Goal: Transaction & Acquisition: Purchase product/service

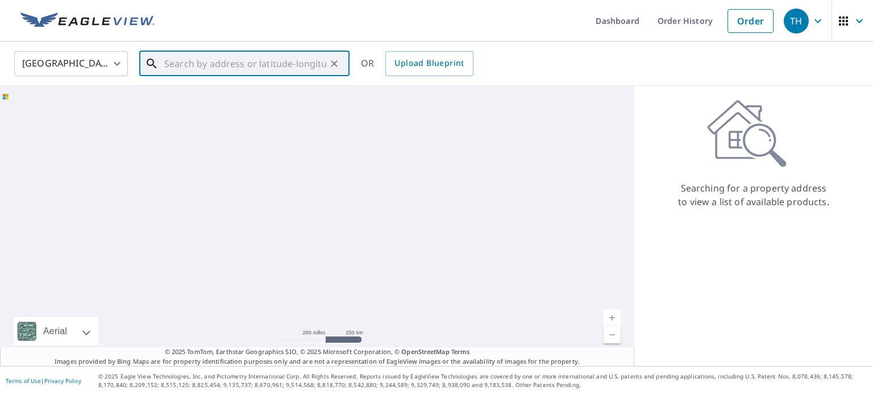
click at [268, 60] on input "text" at bounding box center [245, 64] width 162 height 32
paste input "2401 Summit Street"
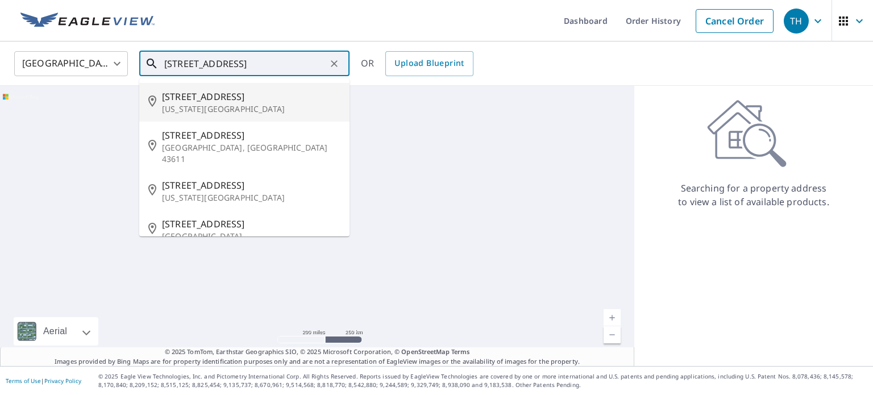
click at [266, 104] on p "Kansas City, MO 64108" at bounding box center [251, 108] width 178 height 11
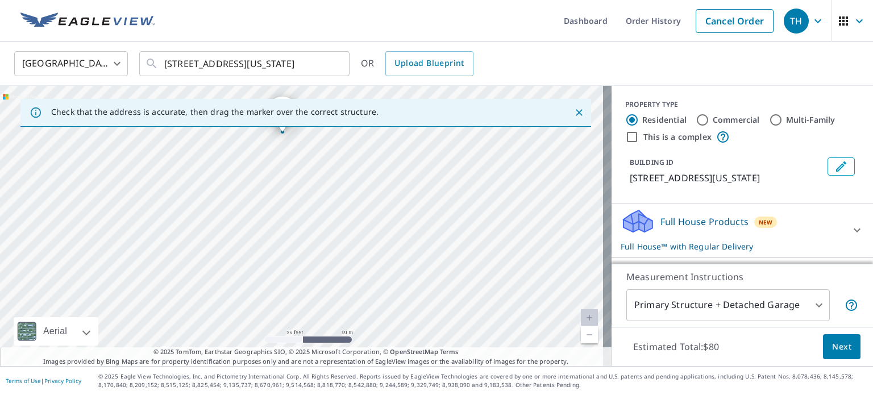
drag, startPoint x: 302, startPoint y: 239, endPoint x: 627, endPoint y: 350, distance: 342.9
click at [629, 352] on div "Check that the address is accurate, then drag the marker over the correct struc…" at bounding box center [436, 226] width 873 height 280
click at [450, 247] on div "2401 Summit St Kansas City, MO 64108" at bounding box center [306, 226] width 612 height 280
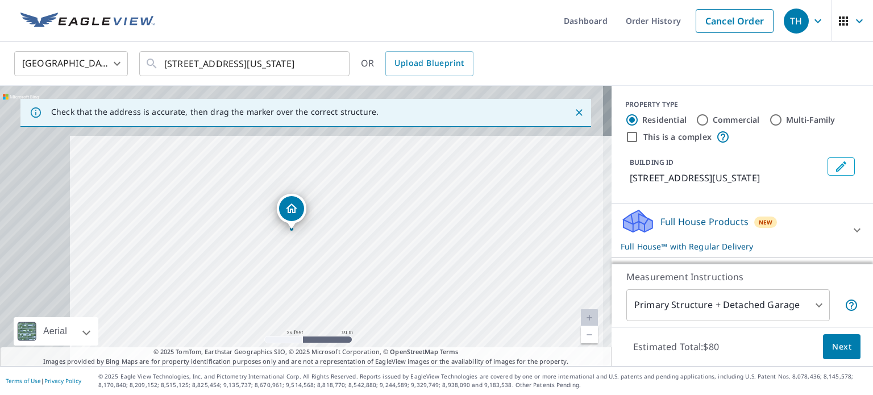
drag, startPoint x: 334, startPoint y: 196, endPoint x: 490, endPoint y: 330, distance: 205.9
click at [490, 330] on div "2401 Summit St Kansas City, MO 64108" at bounding box center [306, 226] width 612 height 280
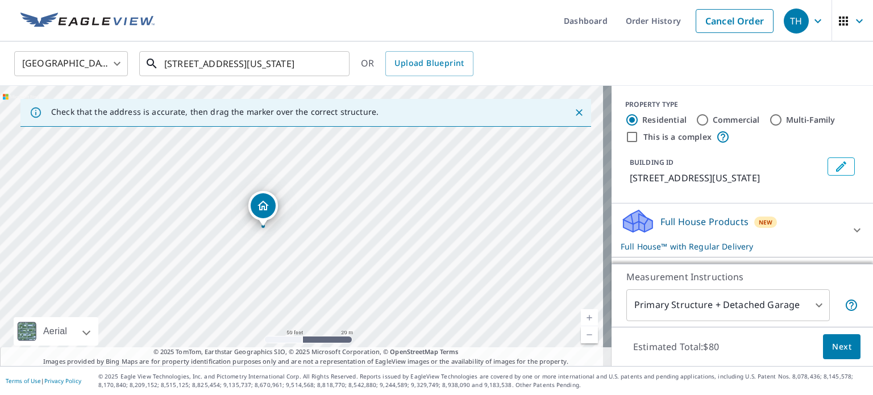
click at [291, 69] on input "2401 Summit St Kansas City, MO 64108" at bounding box center [245, 64] width 162 height 32
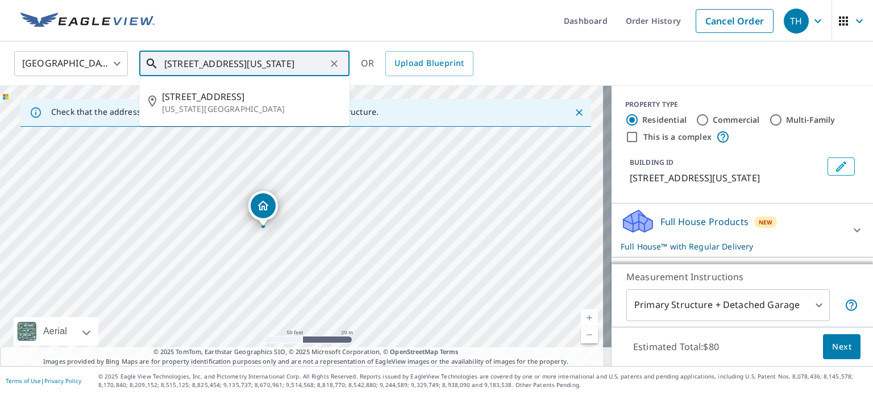
click at [301, 63] on input "2401 Summit St Kansas City, MO 64108" at bounding box center [245, 64] width 162 height 32
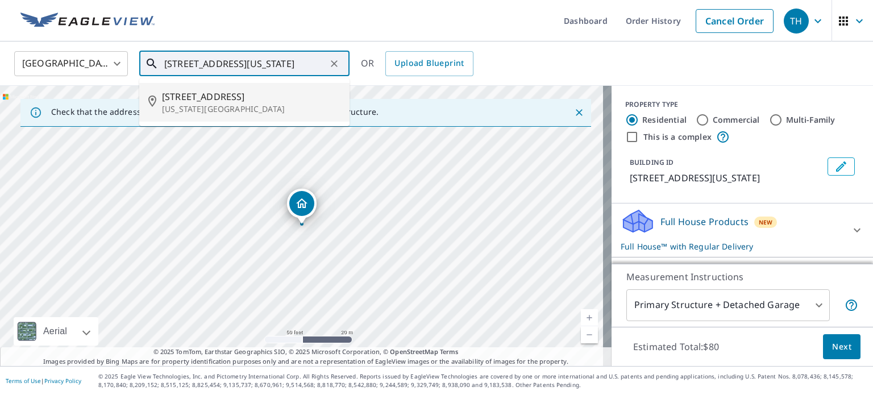
click at [252, 99] on span "3660 Summit St" at bounding box center [251, 97] width 178 height 14
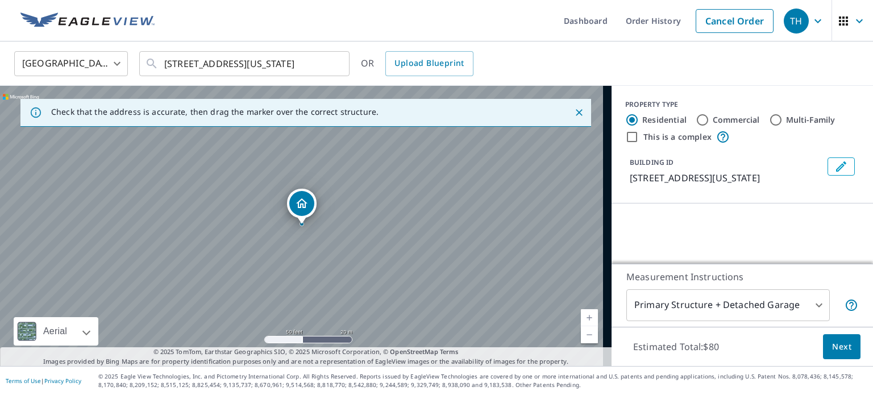
scroll to position [0, 0]
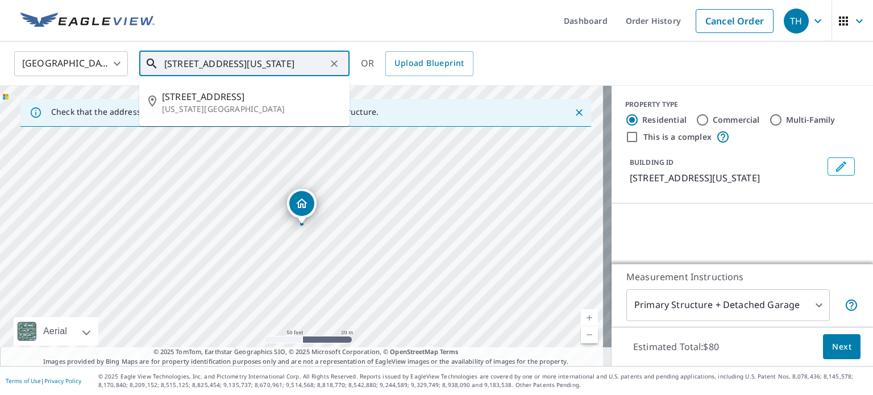
click at [278, 64] on input "3660 Summit St Kansas City, MO 64111" at bounding box center [245, 64] width 162 height 32
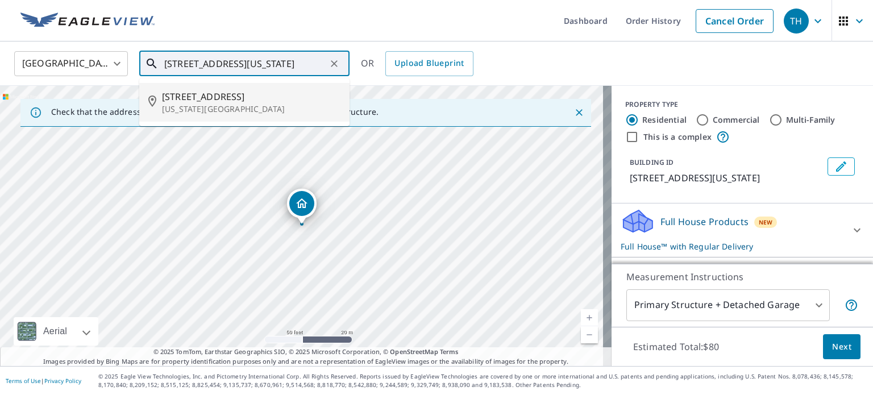
paste input "2401 Summit Street"
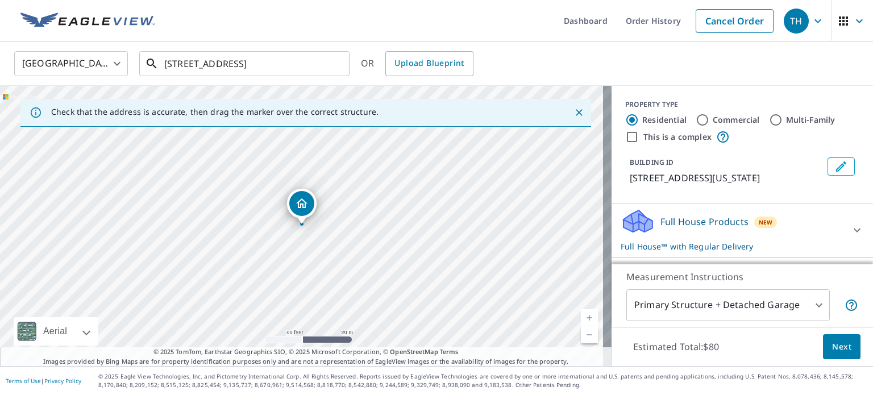
click at [249, 61] on input "2401 Summit Street" at bounding box center [245, 64] width 162 height 32
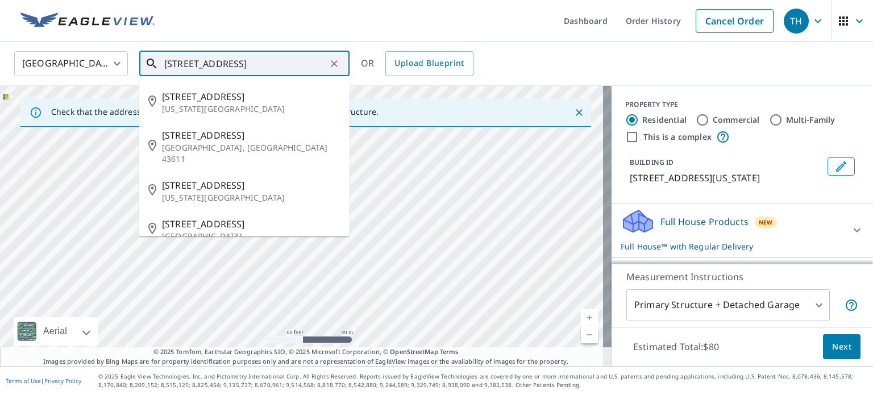
click at [249, 61] on input "2401 Summit Street" at bounding box center [245, 64] width 162 height 32
paste input "402 S 73rd Terrace"
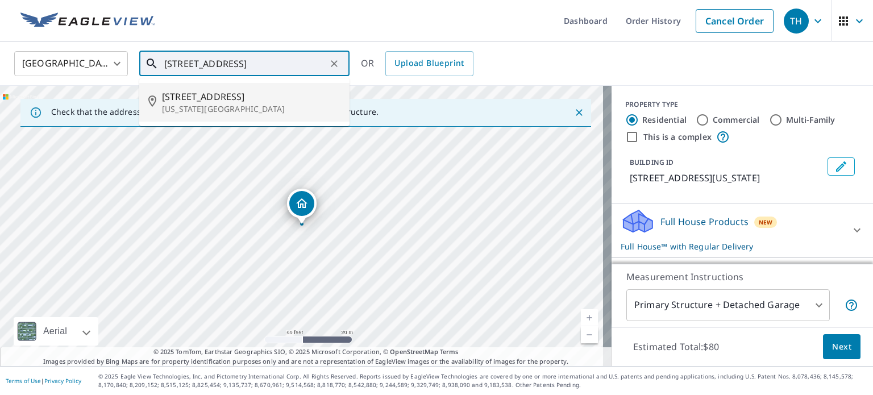
click at [267, 107] on p "Kansas City, KS 66111" at bounding box center [251, 108] width 178 height 11
type input "402 S 73rd Ter Kansas City, KS 66111"
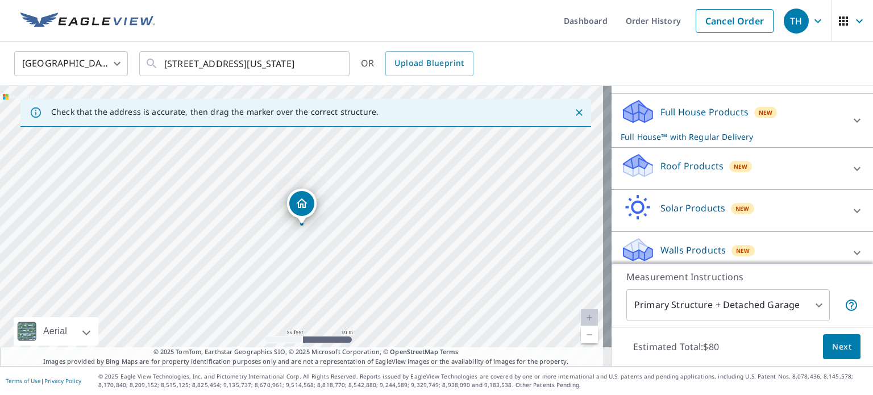
scroll to position [53, 0]
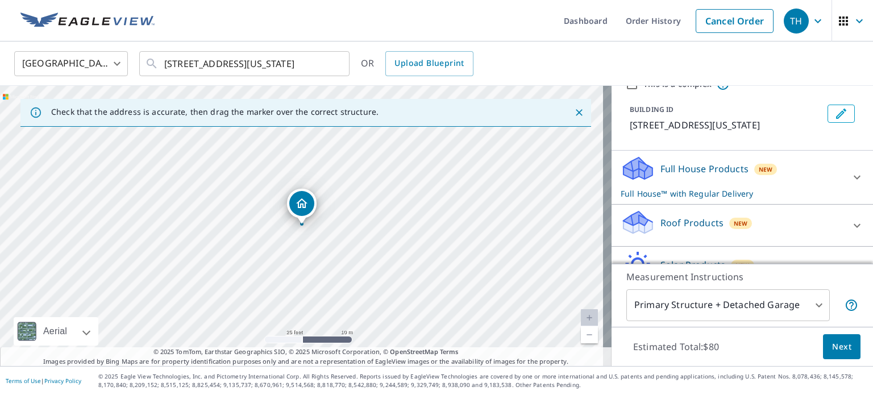
click at [779, 185] on div "Full House Products New Full House™ with Regular Delivery" at bounding box center [732, 177] width 223 height 44
click at [779, 185] on div "Full House Products New Full House™ with Regular Delivery" at bounding box center [736, 177] width 230 height 44
click at [771, 220] on div "Roof Products New" at bounding box center [732, 225] width 223 height 32
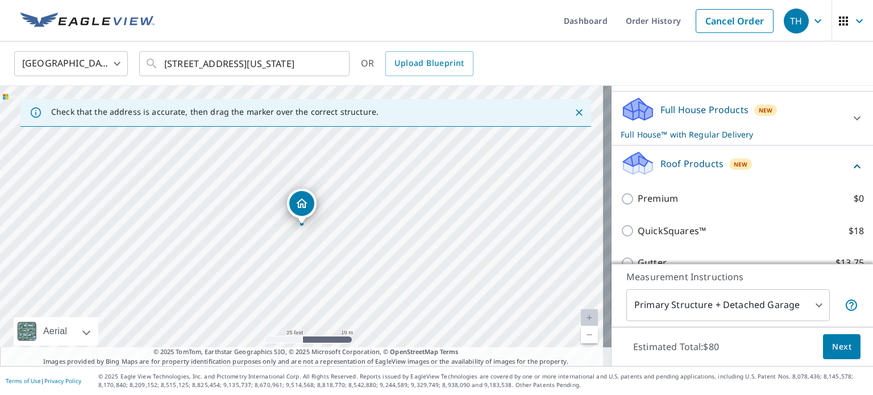
scroll to position [167, 0]
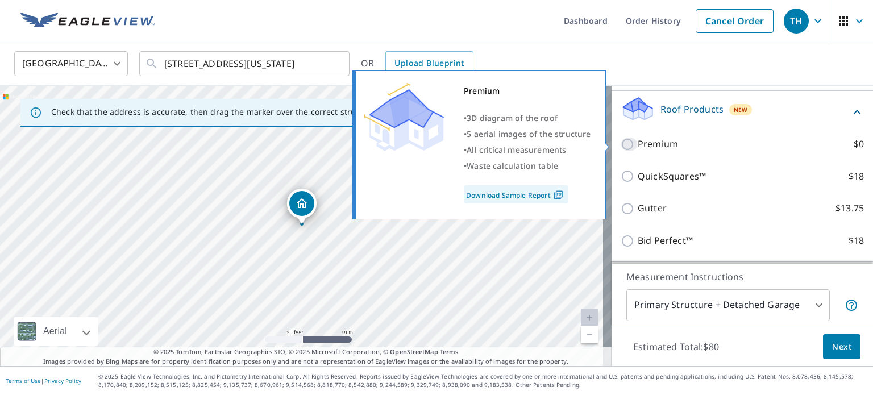
click at [621, 145] on input "Premium $0" at bounding box center [629, 145] width 17 height 14
checkbox input "true"
checkbox input "false"
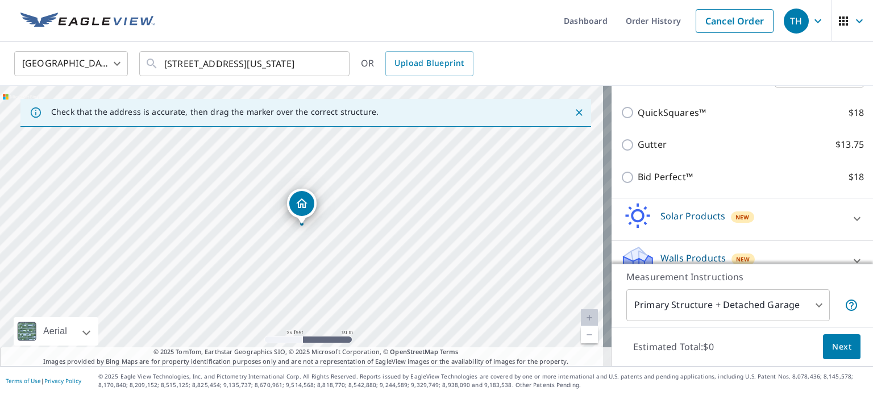
scroll to position [272, 0]
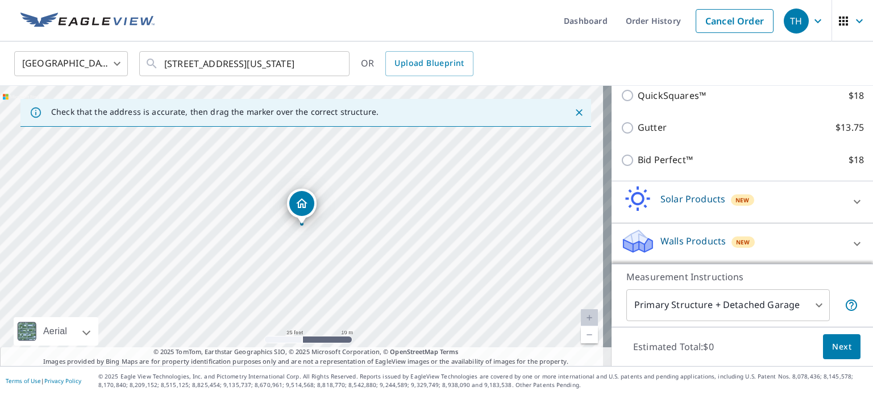
click at [833, 349] on span "Next" at bounding box center [841, 347] width 19 height 14
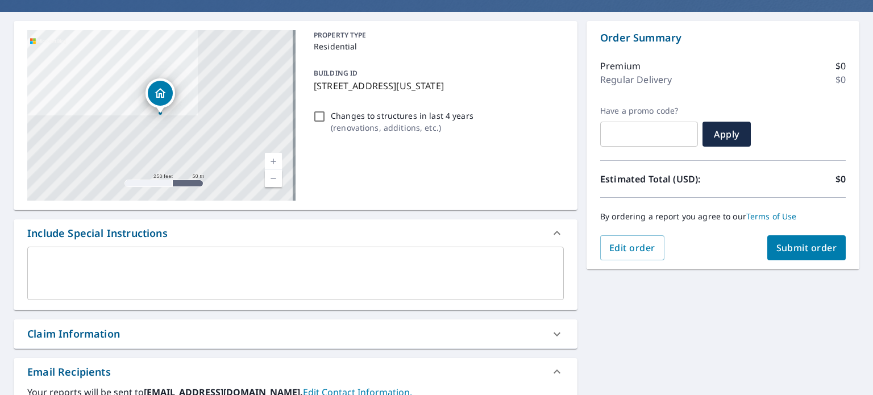
scroll to position [114, 0]
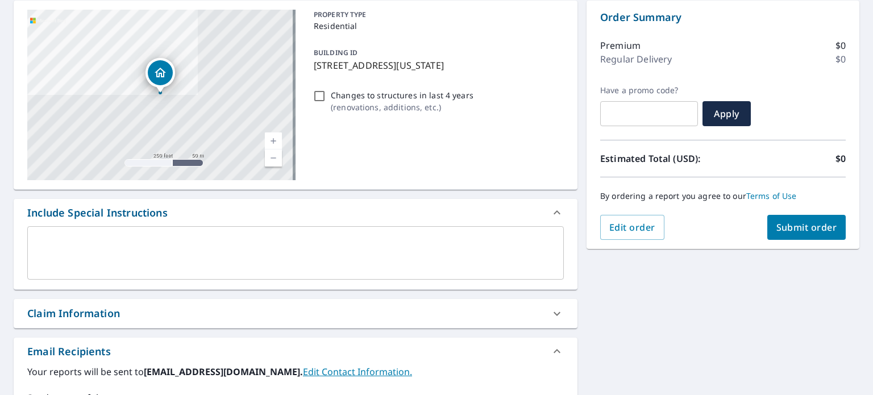
click at [821, 229] on span "Submit order" at bounding box center [806, 227] width 61 height 13
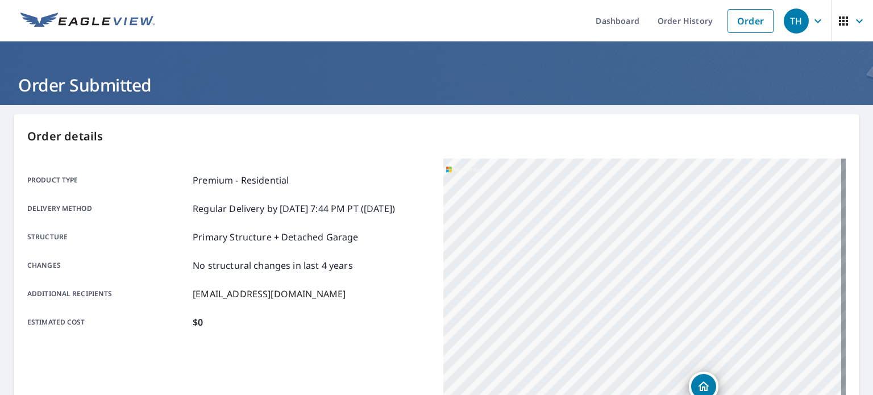
click at [64, 29] on img at bounding box center [87, 21] width 134 height 17
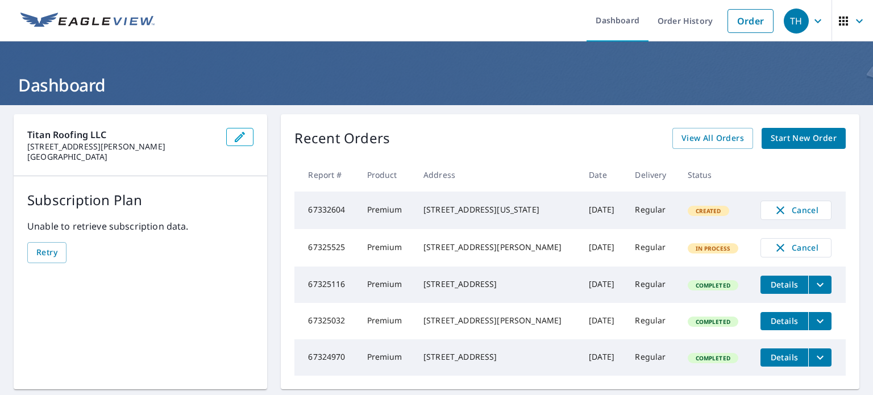
click at [101, 16] on img at bounding box center [87, 21] width 134 height 17
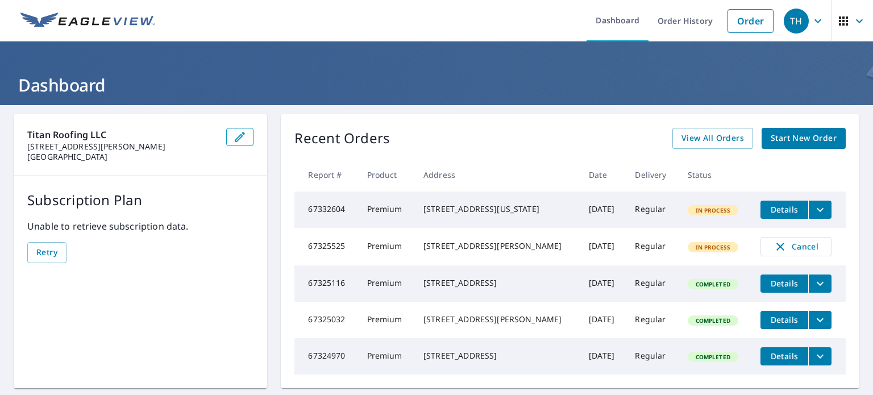
scroll to position [114, 0]
